Goal: Task Accomplishment & Management: Manage account settings

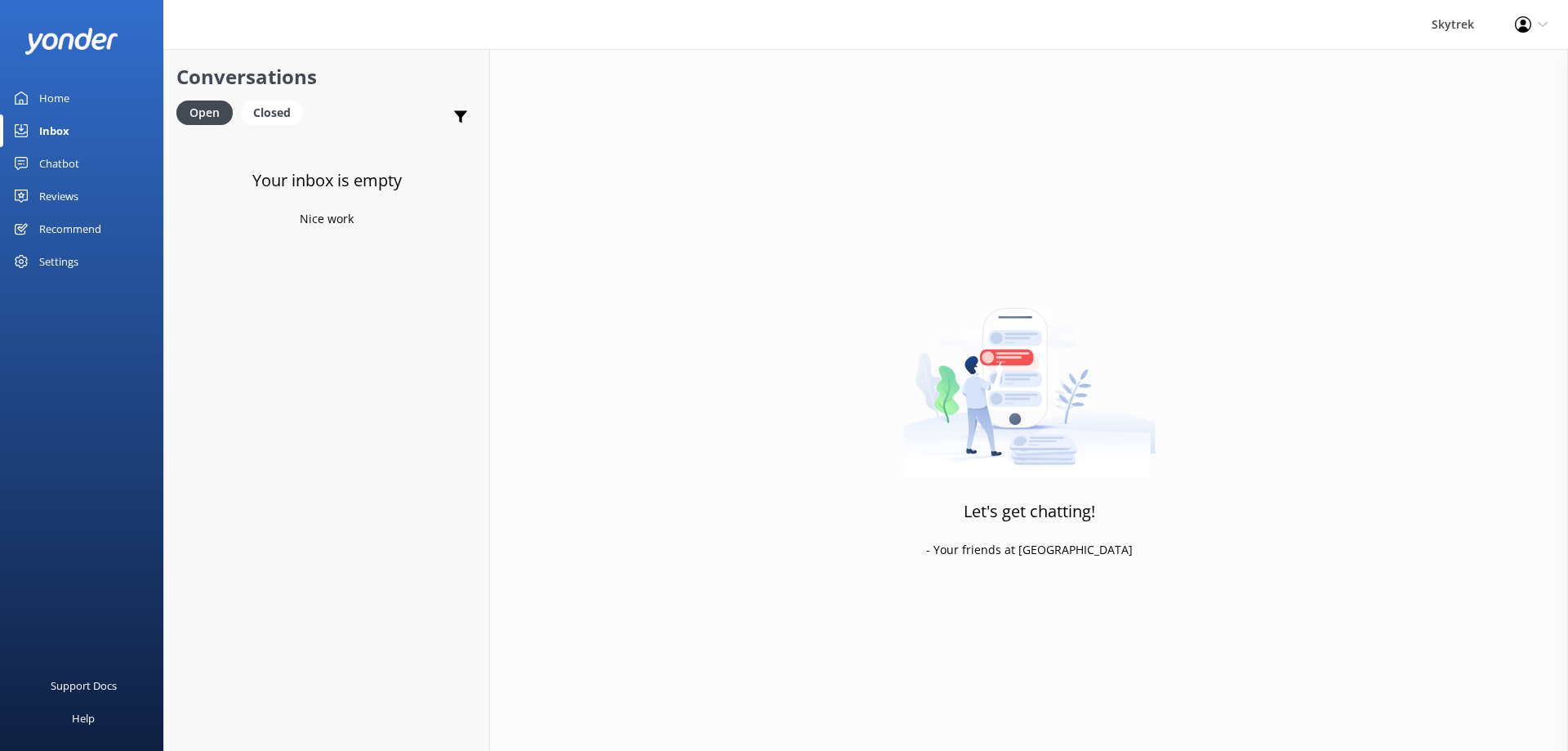
click at [69, 150] on div "Chatbot" at bounding box center [59, 163] width 40 height 33
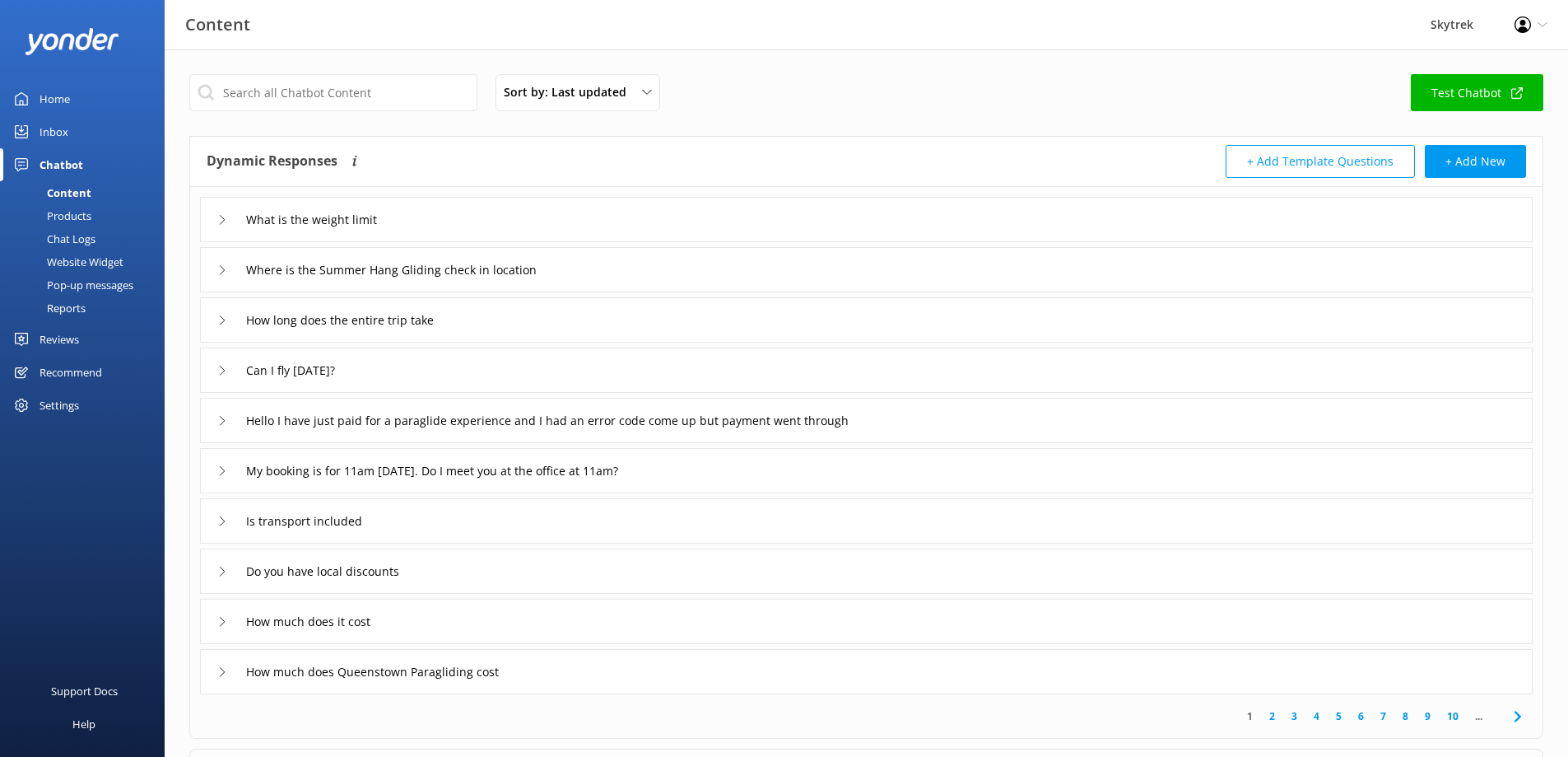
click at [84, 341] on link "Reviews" at bounding box center [82, 339] width 164 height 33
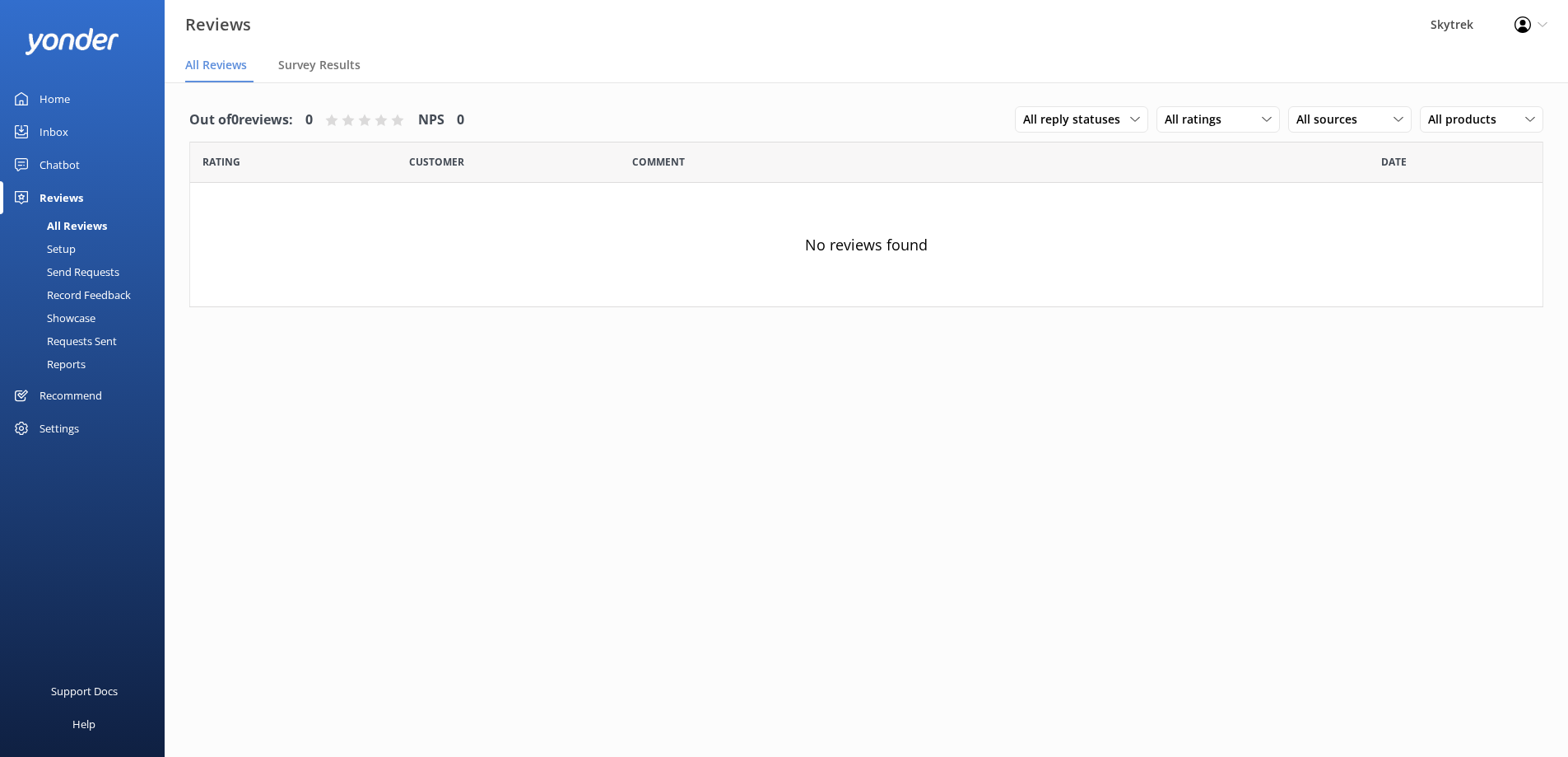
click at [78, 391] on div "Recommend" at bounding box center [71, 395] width 63 height 33
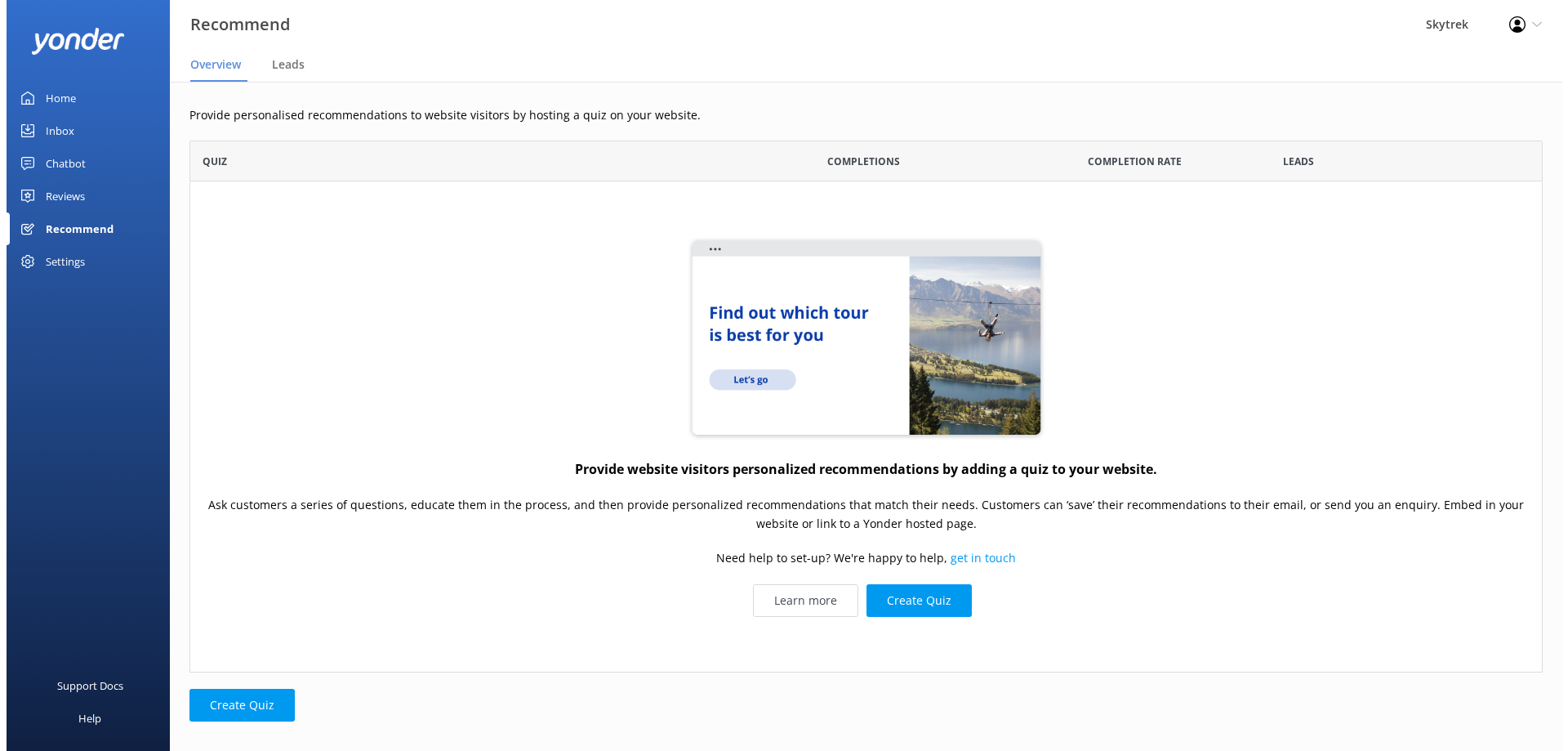
scroll to position [520, 1341]
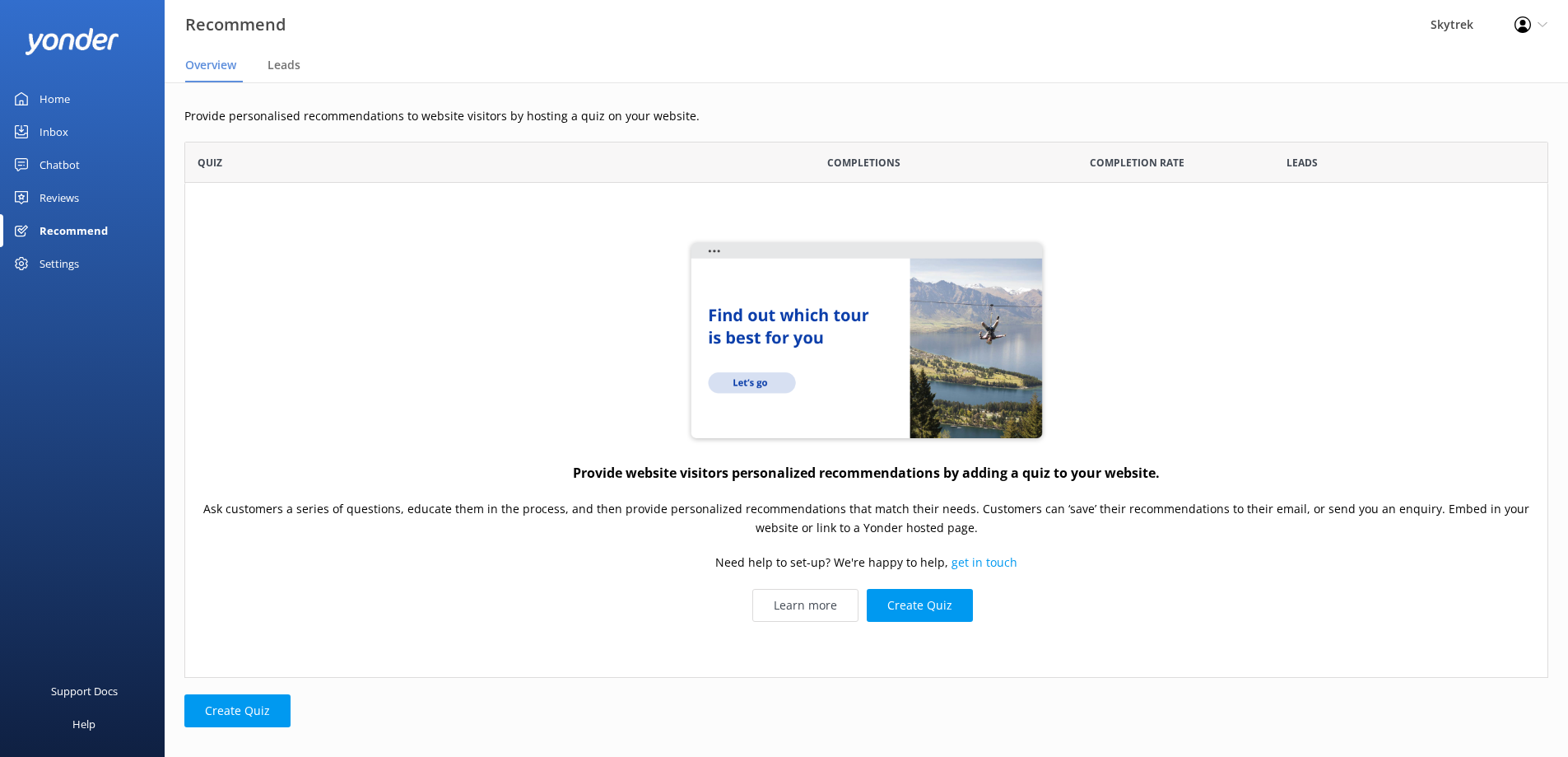
click at [57, 267] on div "Settings" at bounding box center [59, 263] width 40 height 33
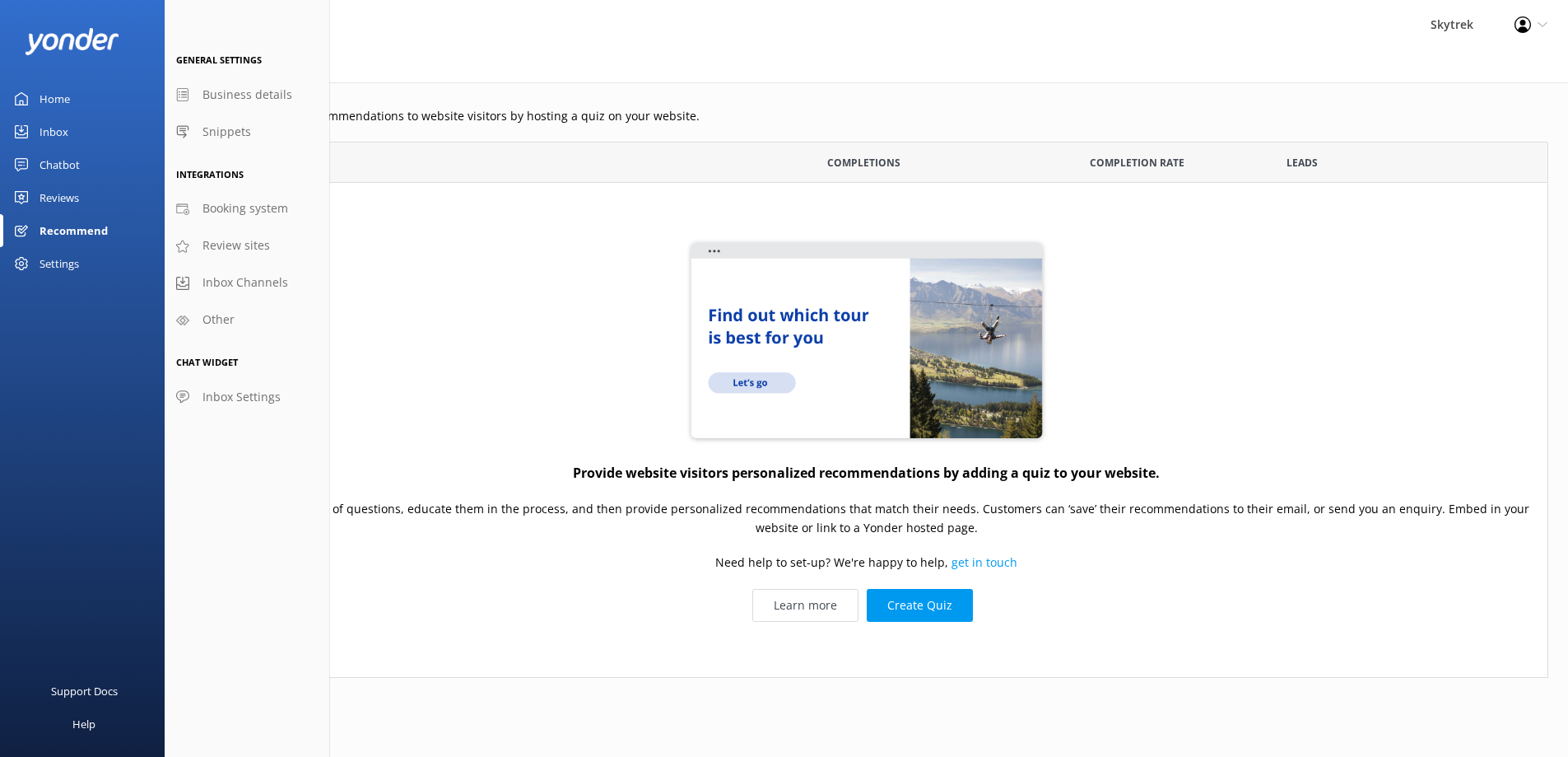
click at [53, 98] on div "Home" at bounding box center [55, 99] width 31 height 33
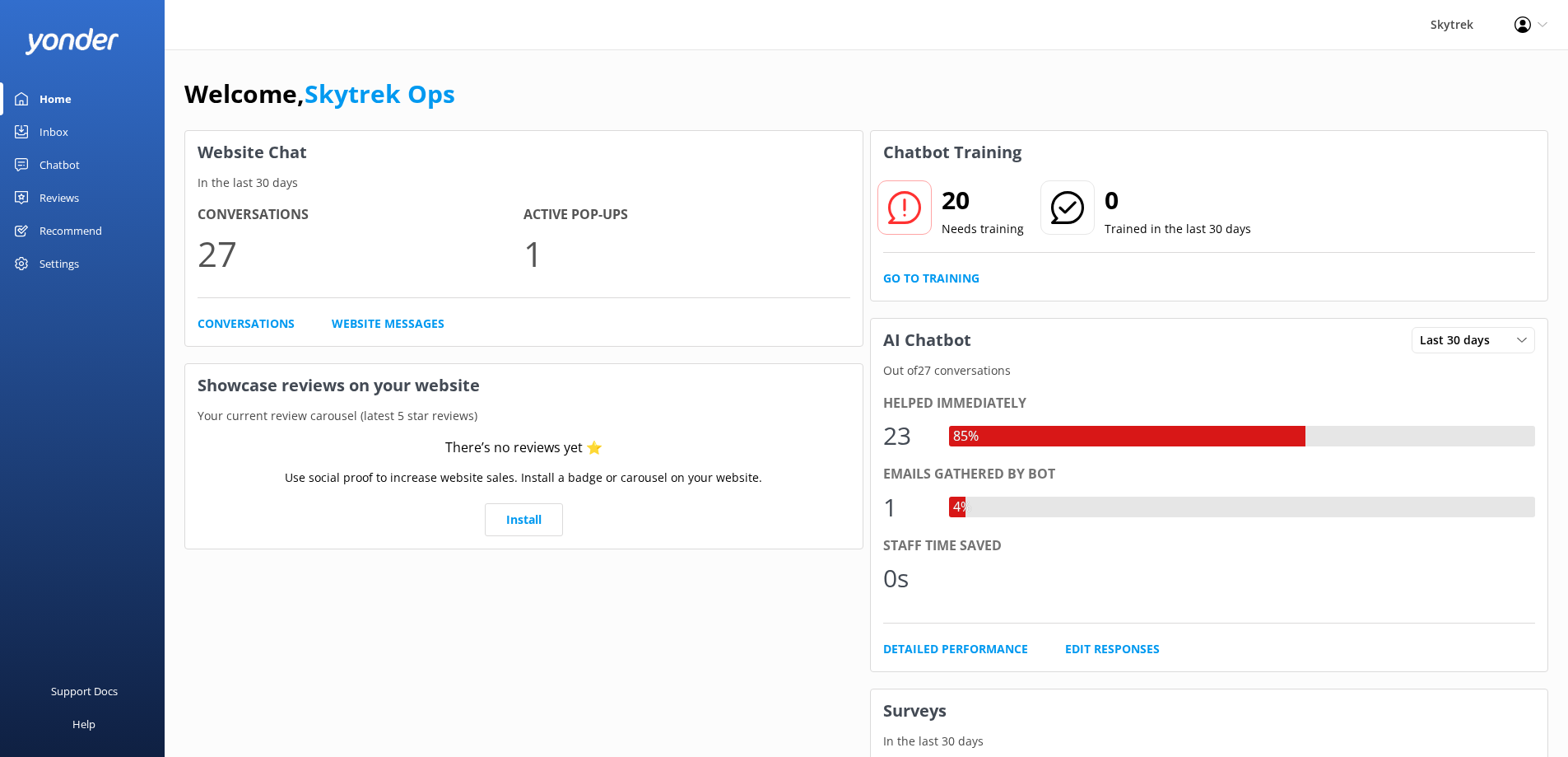
click at [74, 136] on link "Inbox" at bounding box center [82, 131] width 164 height 33
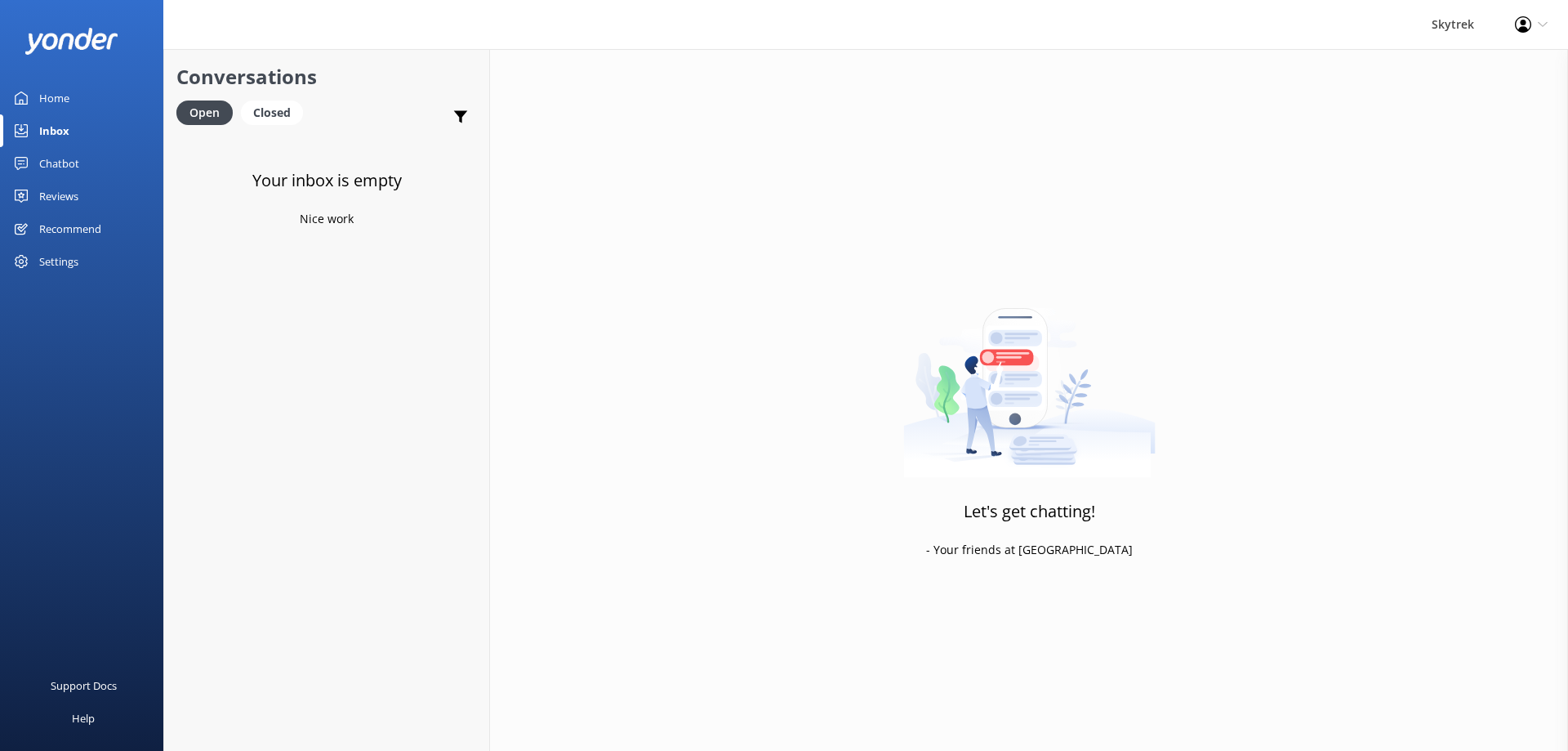
click at [74, 168] on div "Chatbot" at bounding box center [59, 163] width 40 height 33
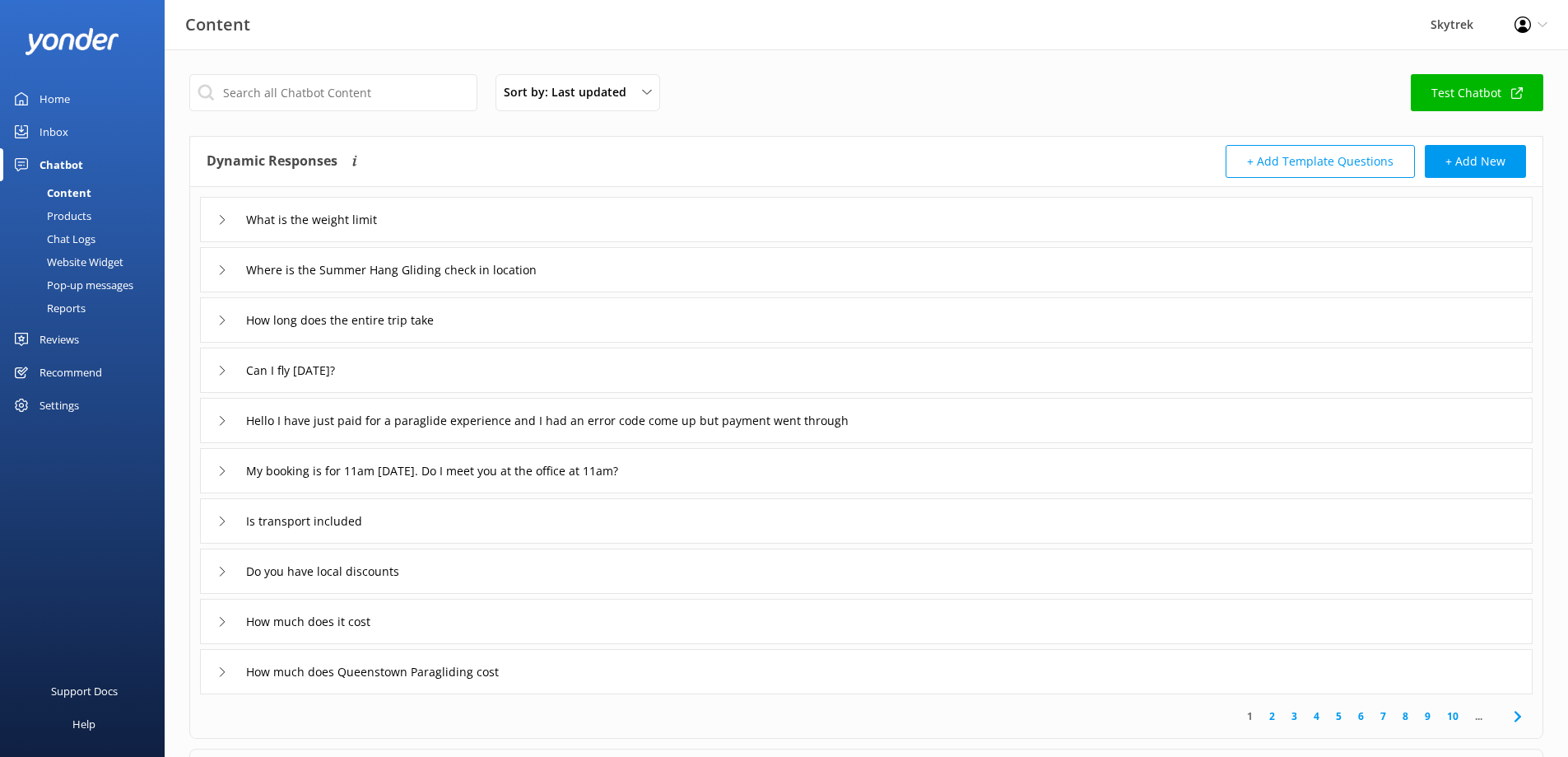
click at [111, 280] on div "Pop-up messages" at bounding box center [72, 285] width 124 height 23
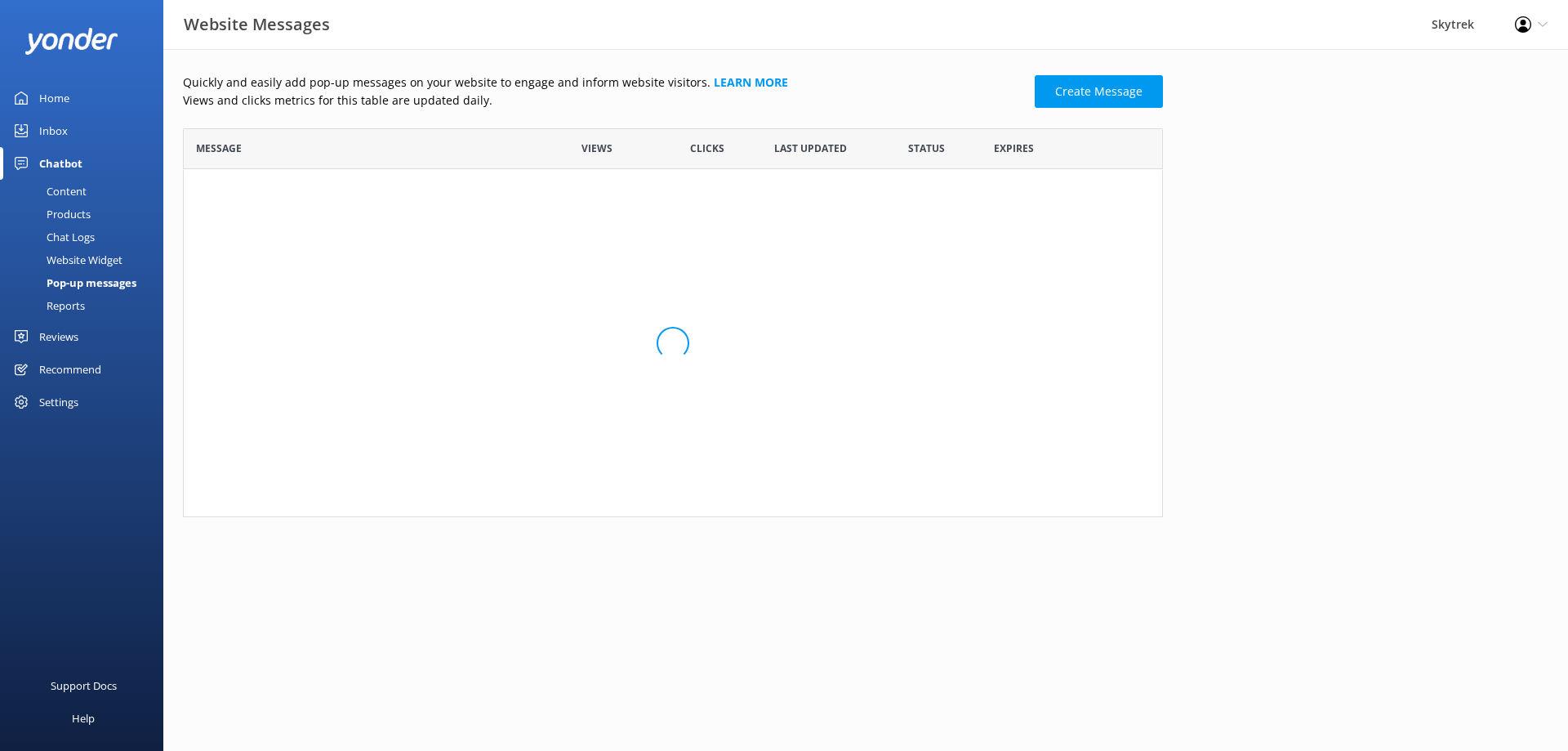
scroll to position [13, 13]
drag, startPoint x: 527, startPoint y: 210, endPoint x: 498, endPoint y: 208, distance: 29.1
click at [527, 211] on span "Prompt to Chat" at bounding box center [363, 213] width 334 height 17
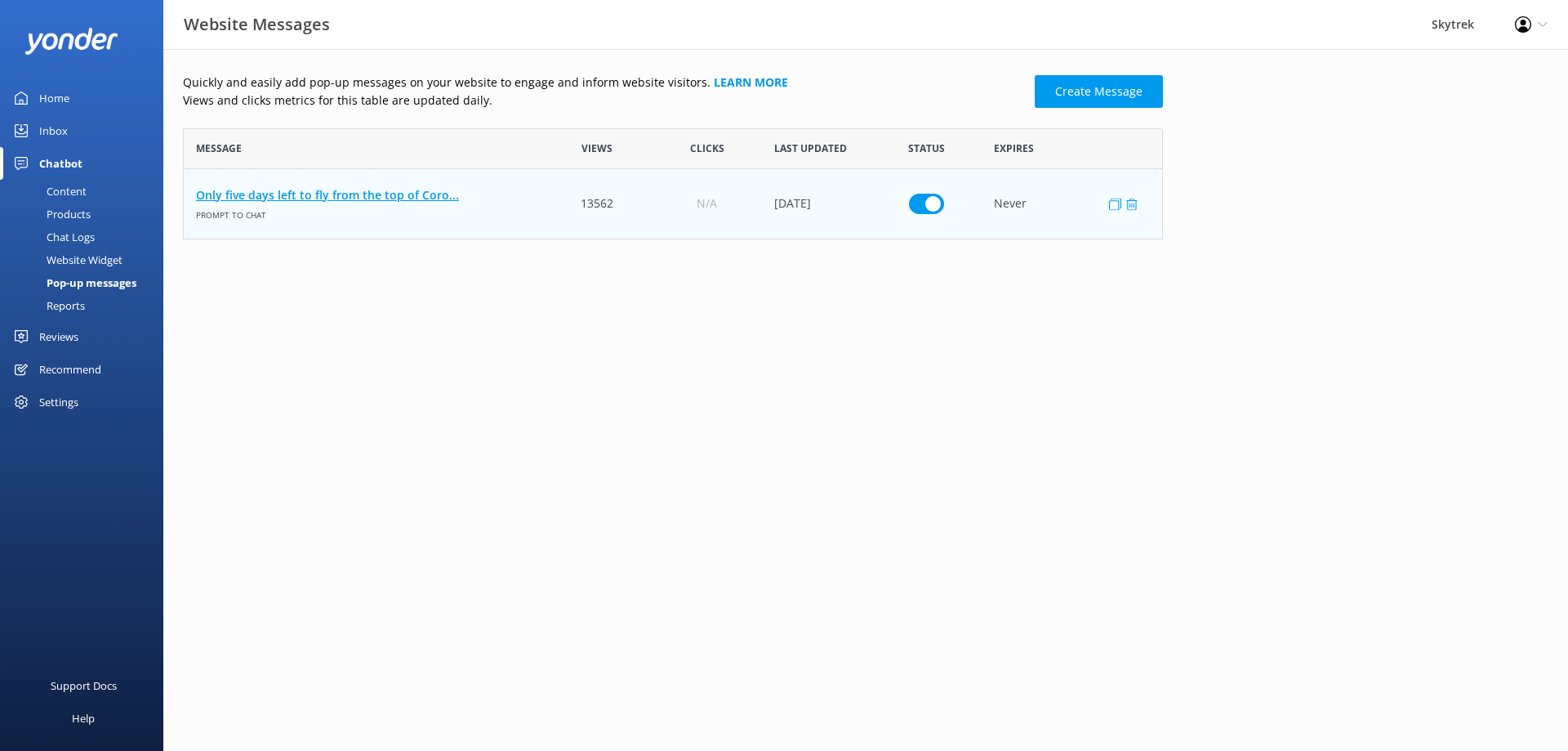
click at [266, 198] on link "Only five days left to fly from the top of Coro..." at bounding box center [363, 195] width 334 height 18
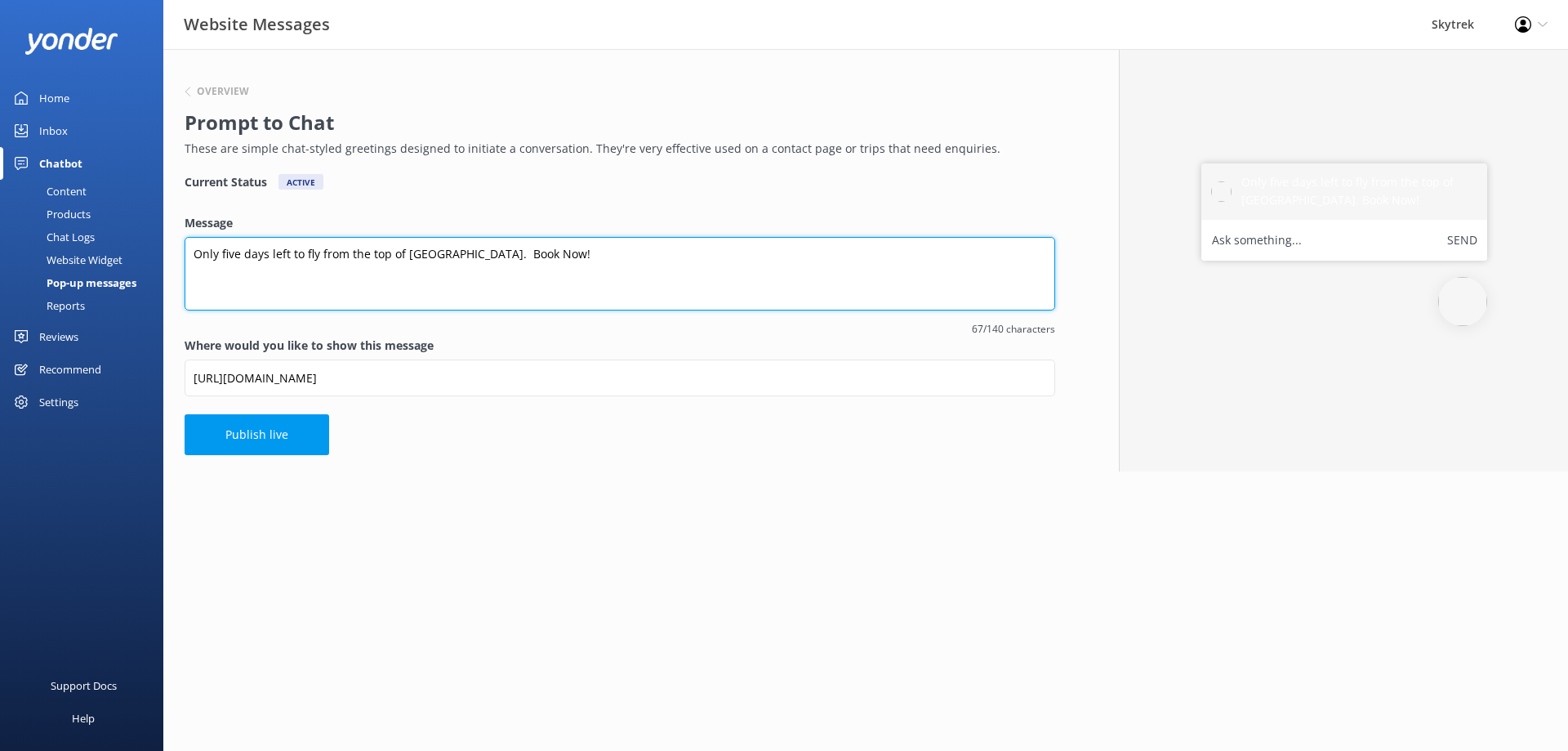
click at [235, 259] on textarea "Only five days left to fly from the top of [GEOGRAPHIC_DATA]. Book Now!" at bounding box center [620, 273] width 871 height 74
type textarea "Only two days left to fly from the top of [GEOGRAPHIC_DATA]. Book Now!"
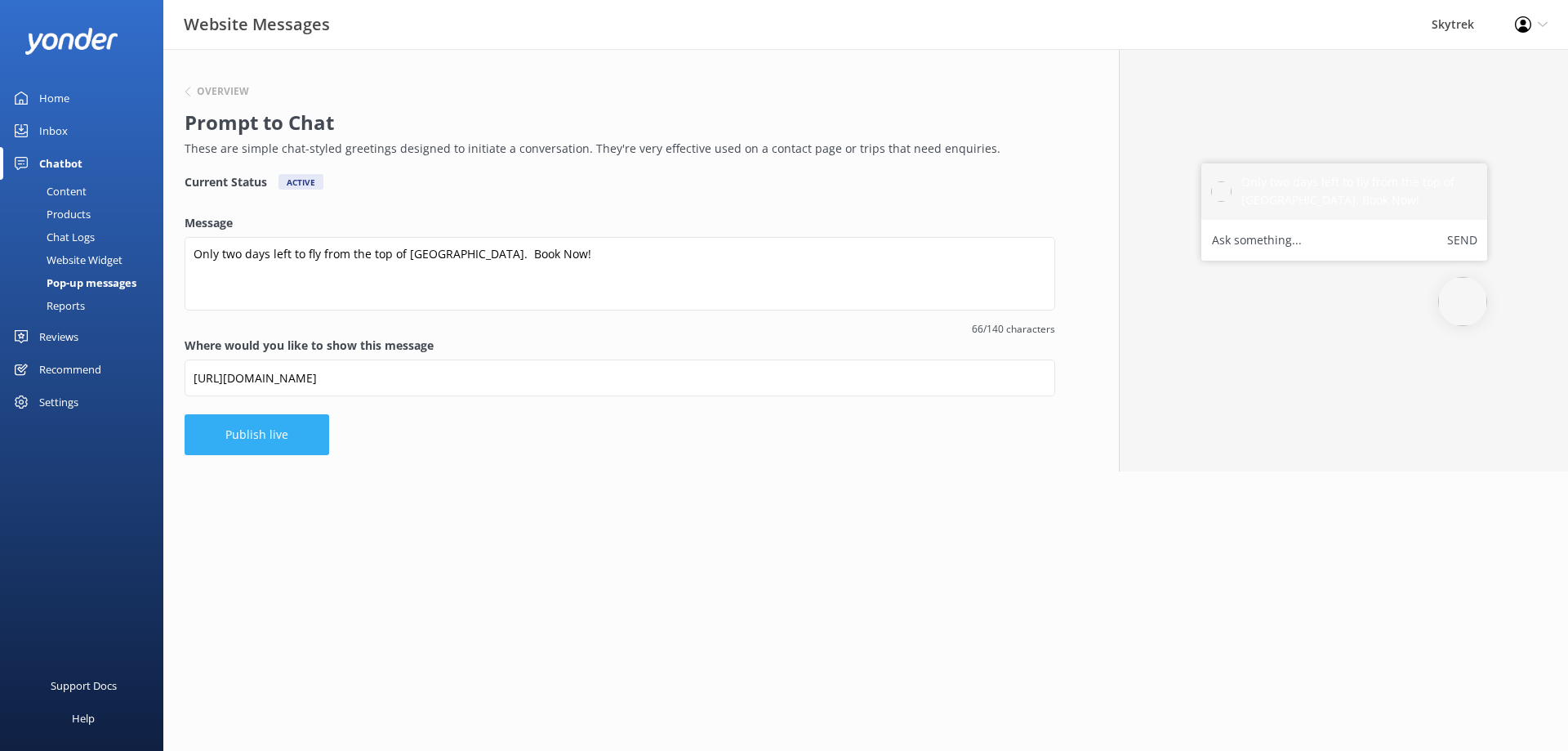
click at [286, 434] on button "Publish live" at bounding box center [256, 434] width 145 height 41
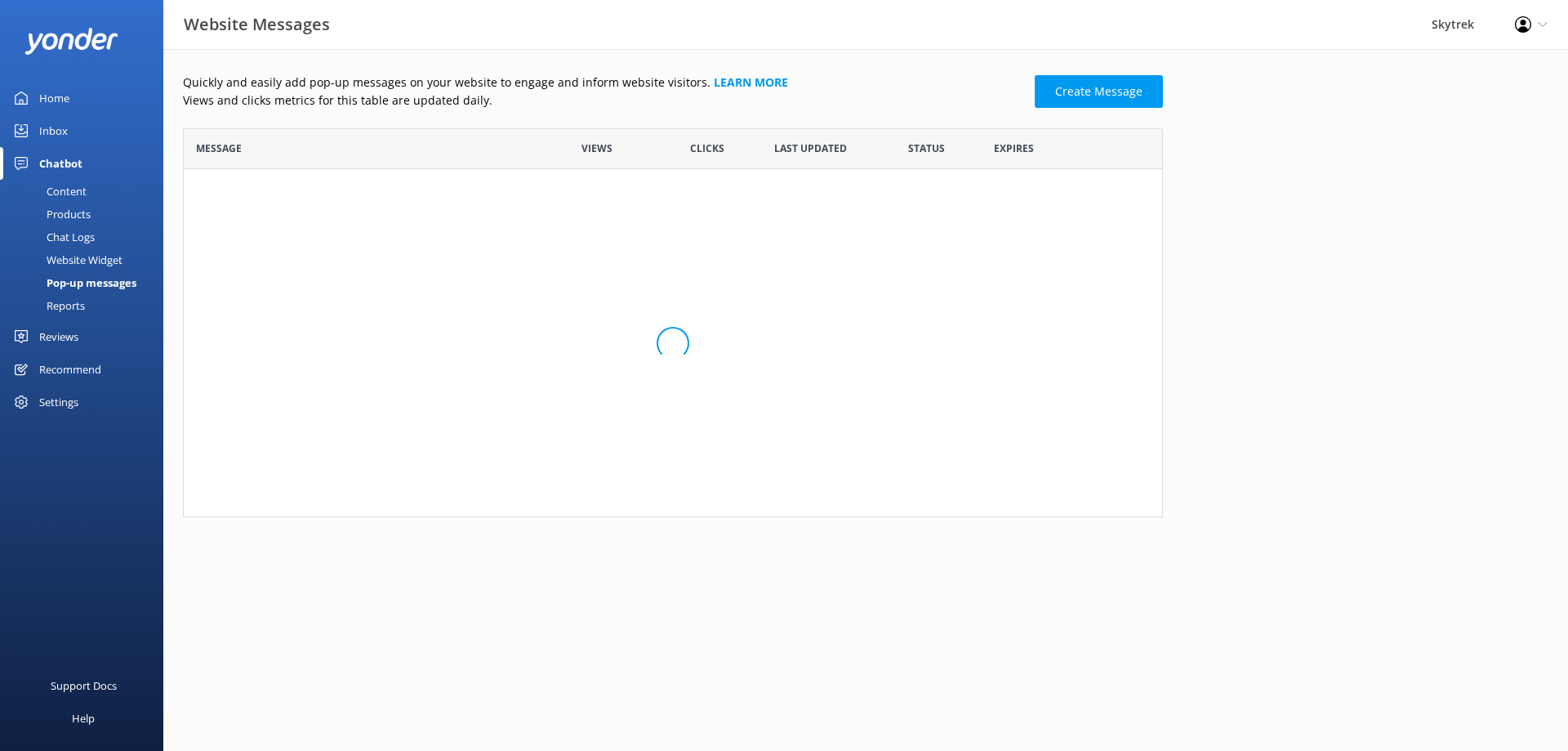
scroll to position [99, 968]
